Goal: Check status: Check status

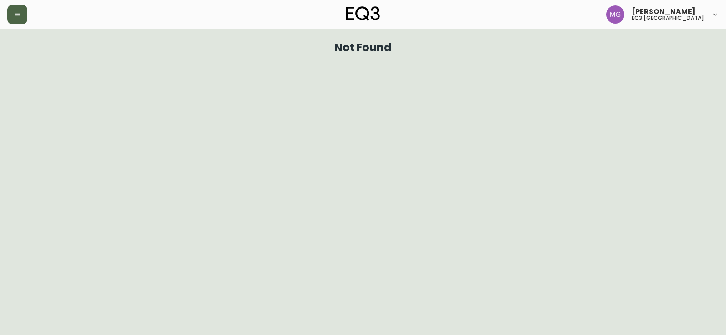
drag, startPoint x: 15, startPoint y: 17, endPoint x: 15, endPoint y: 27, distance: 10.0
click at [15, 16] on icon "button" at bounding box center [17, 14] width 7 height 7
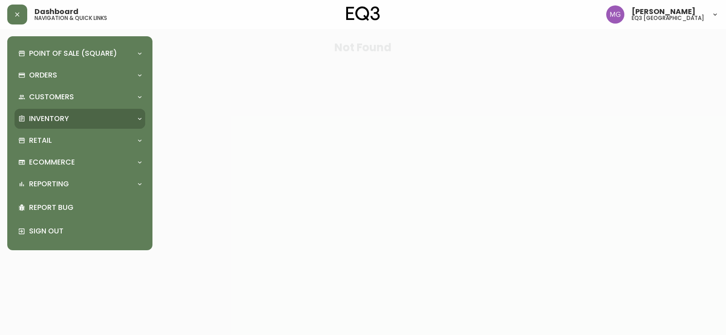
click at [74, 114] on div "Inventory" at bounding box center [75, 119] width 114 height 10
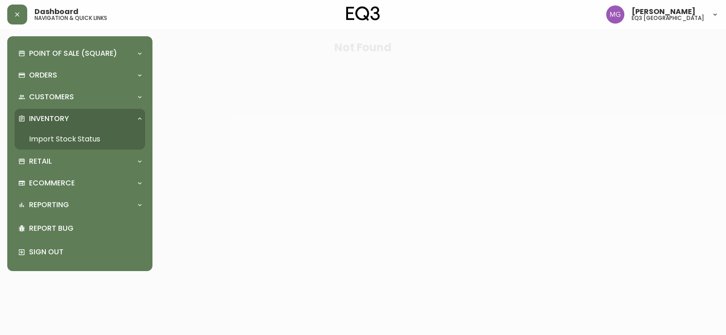
click at [77, 135] on link "Import Stock Status" at bounding box center [80, 139] width 131 height 21
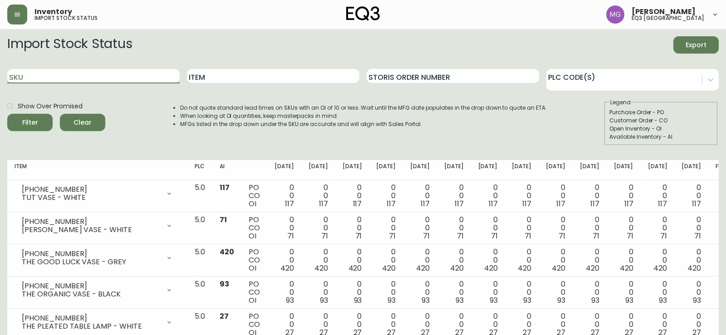
click at [108, 80] on input "SKU" at bounding box center [93, 76] width 172 height 15
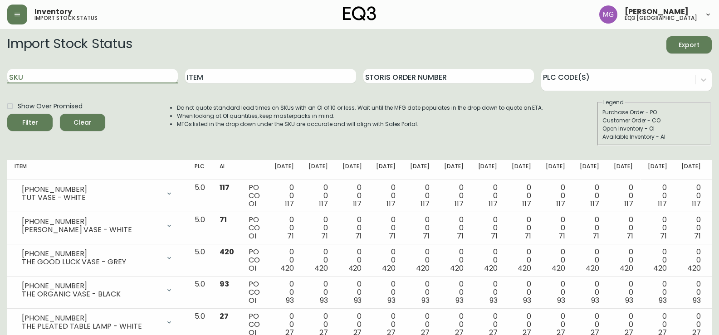
paste input "[PHONE_NUMBER]"
type input "[PHONE_NUMBER]"
click at [7, 114] on button "Filter" at bounding box center [29, 122] width 45 height 17
